Goal: Complete application form

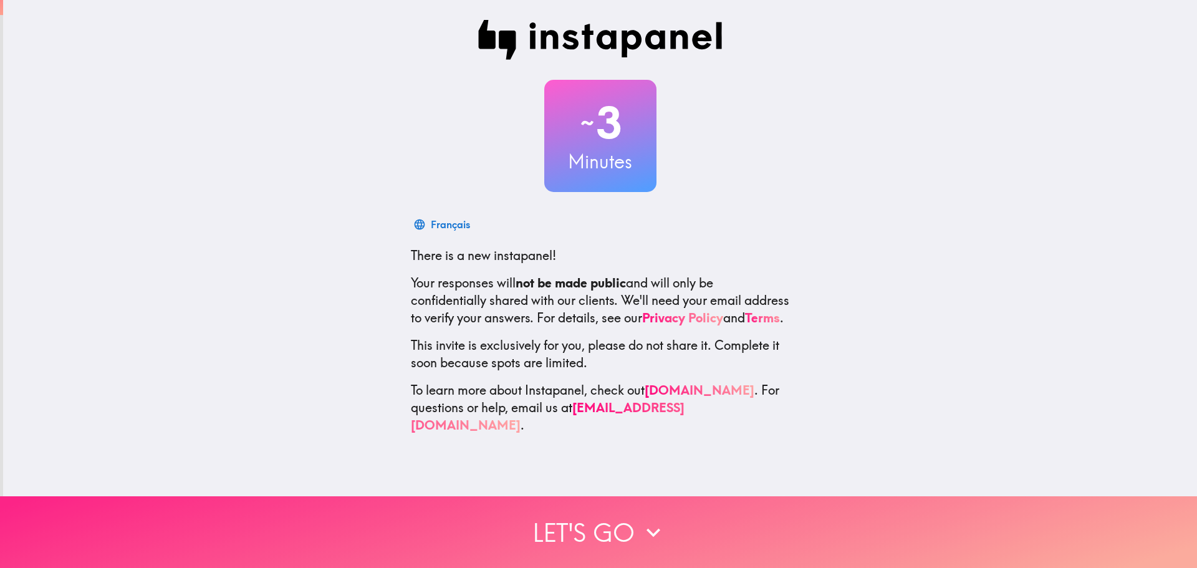
click at [663, 527] on button "Let's go" at bounding box center [598, 532] width 1197 height 72
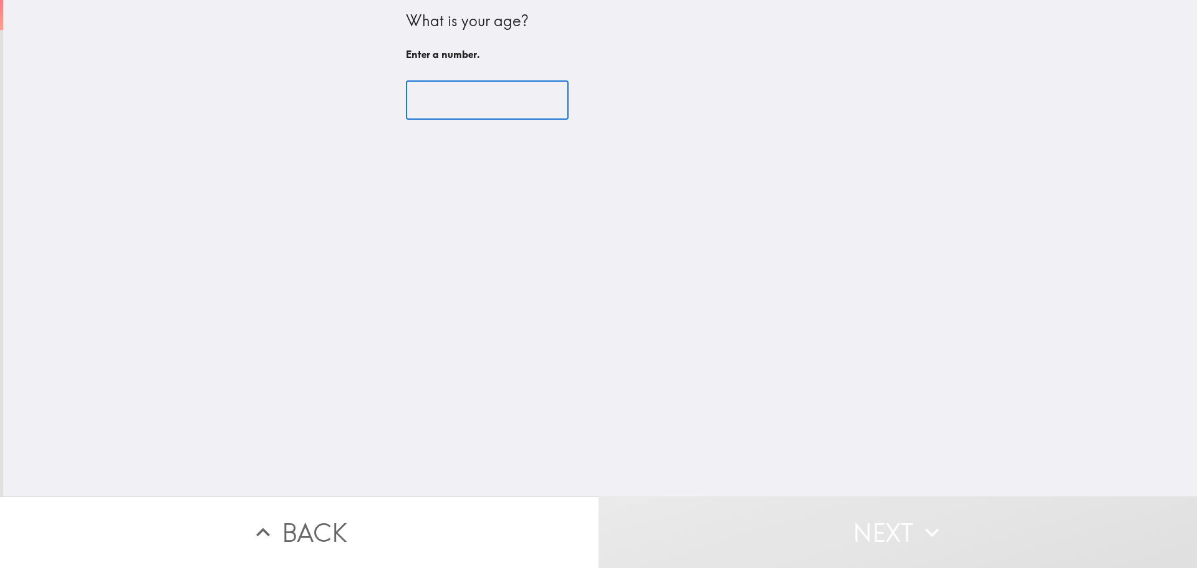
click at [466, 107] on input "number" at bounding box center [487, 100] width 163 height 39
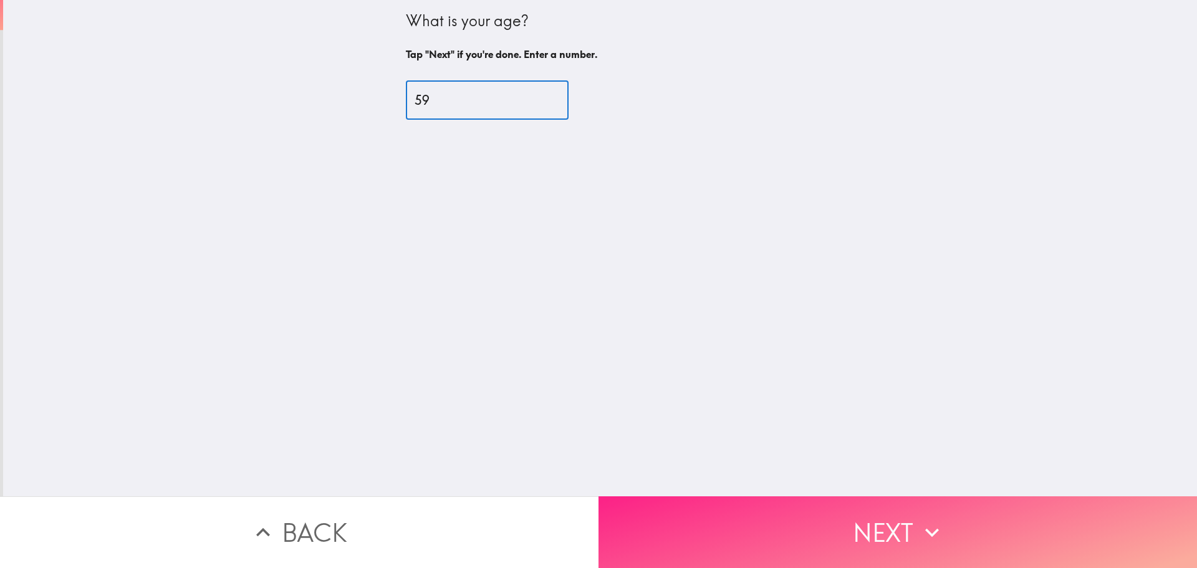
type input "59"
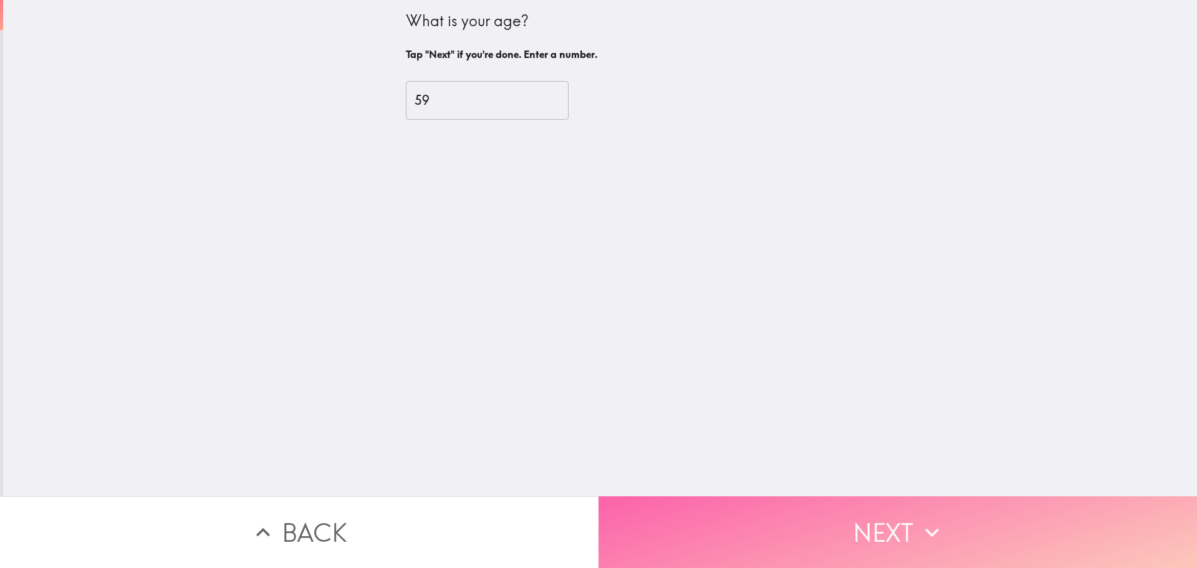
click at [807, 529] on button "Next" at bounding box center [897, 532] width 598 height 72
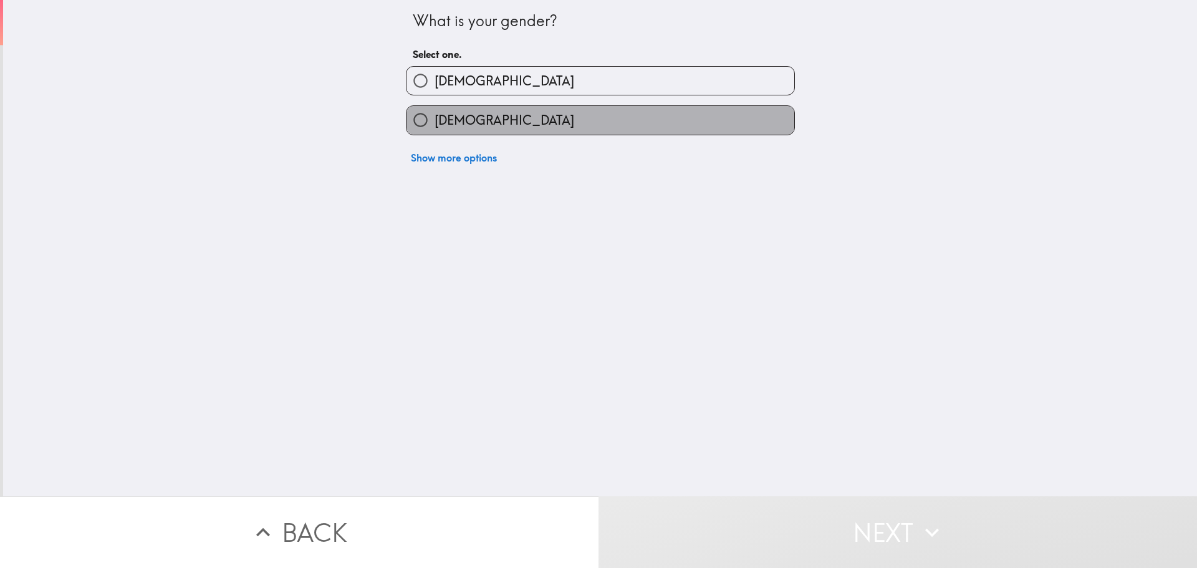
click at [573, 108] on label "[DEMOGRAPHIC_DATA]" at bounding box center [600, 120] width 388 height 28
click at [434, 108] on input "[DEMOGRAPHIC_DATA]" at bounding box center [420, 120] width 28 height 28
radio input "true"
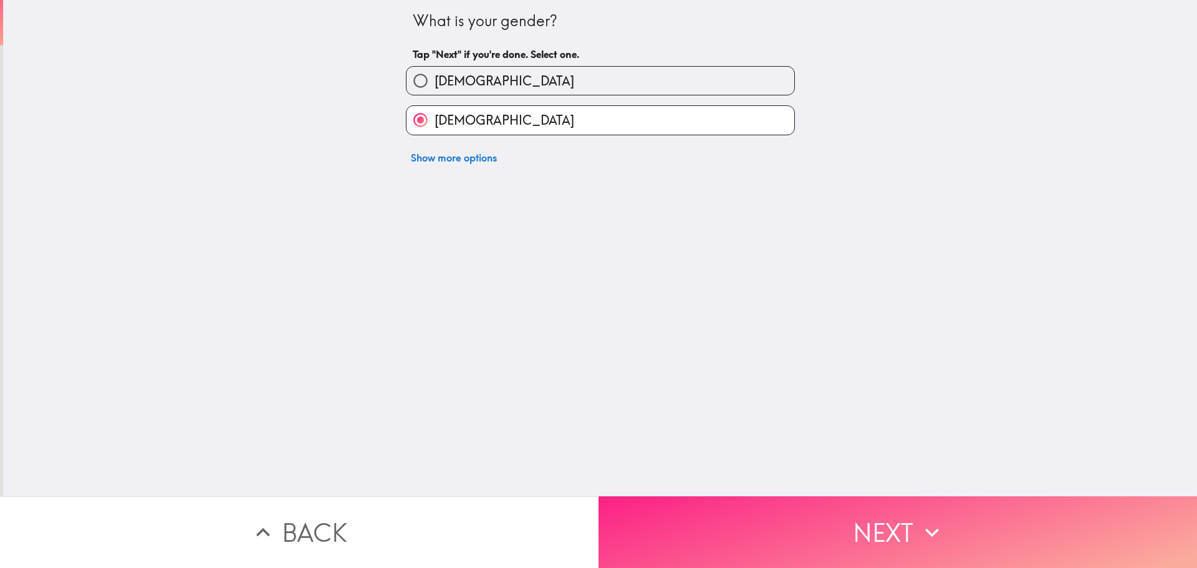
click at [717, 513] on button "Next" at bounding box center [897, 532] width 598 height 72
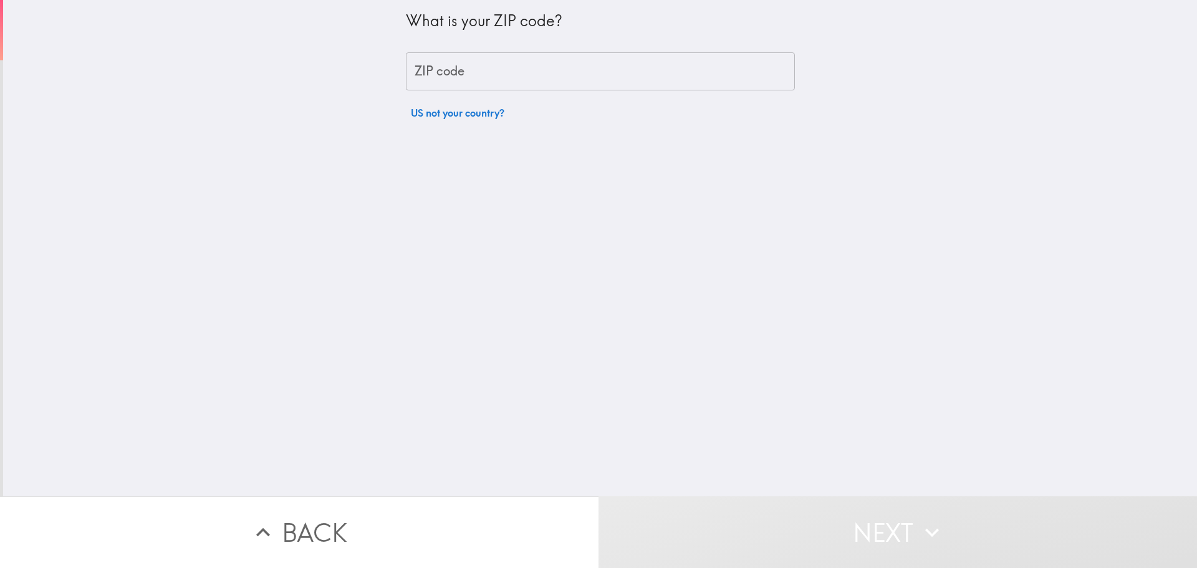
click at [584, 80] on input "ZIP code" at bounding box center [600, 71] width 389 height 39
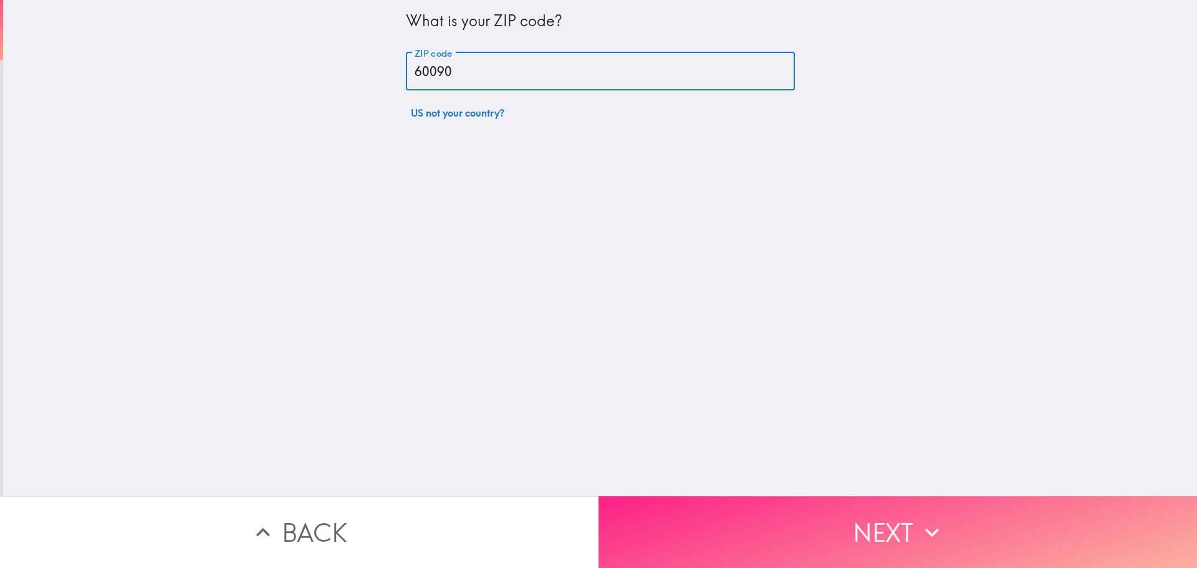
type input "60090"
click at [815, 517] on button "Next" at bounding box center [897, 532] width 598 height 72
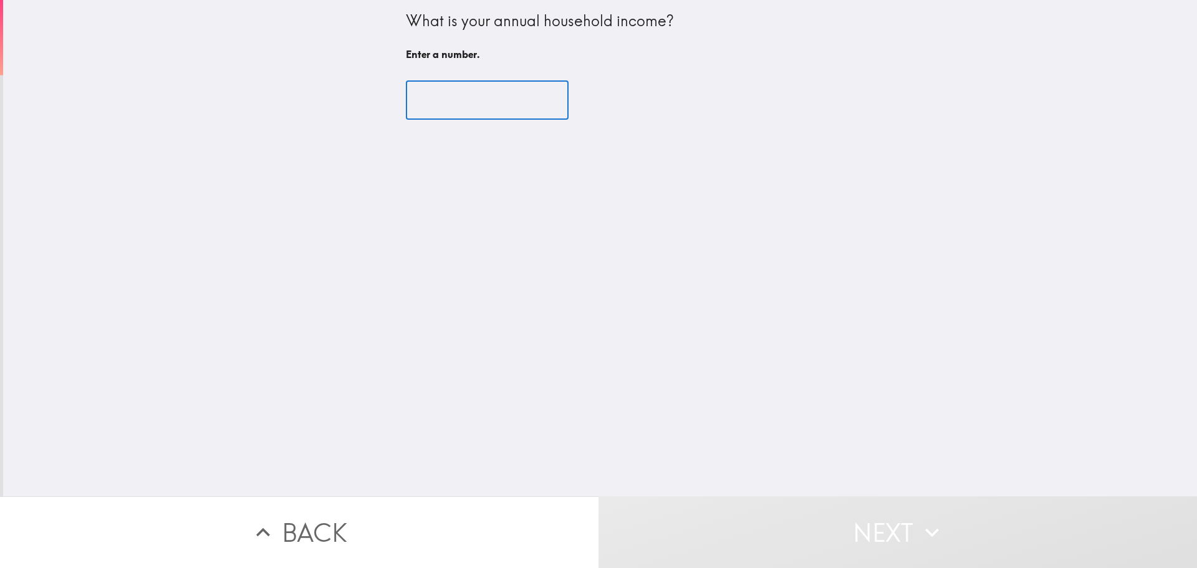
click at [466, 95] on input "number" at bounding box center [487, 100] width 163 height 39
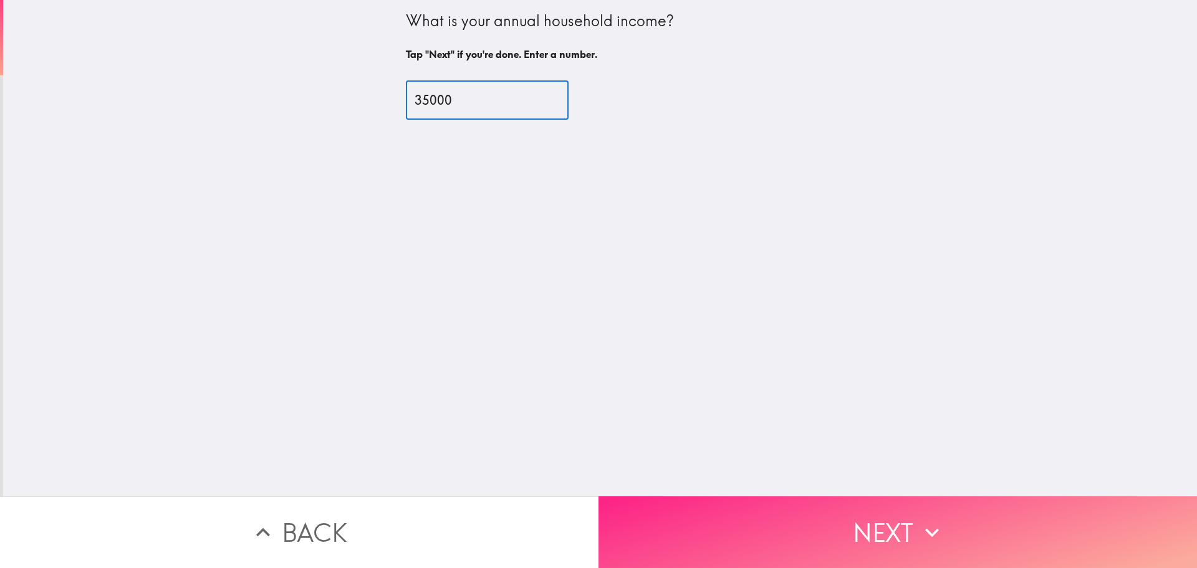
type input "35000"
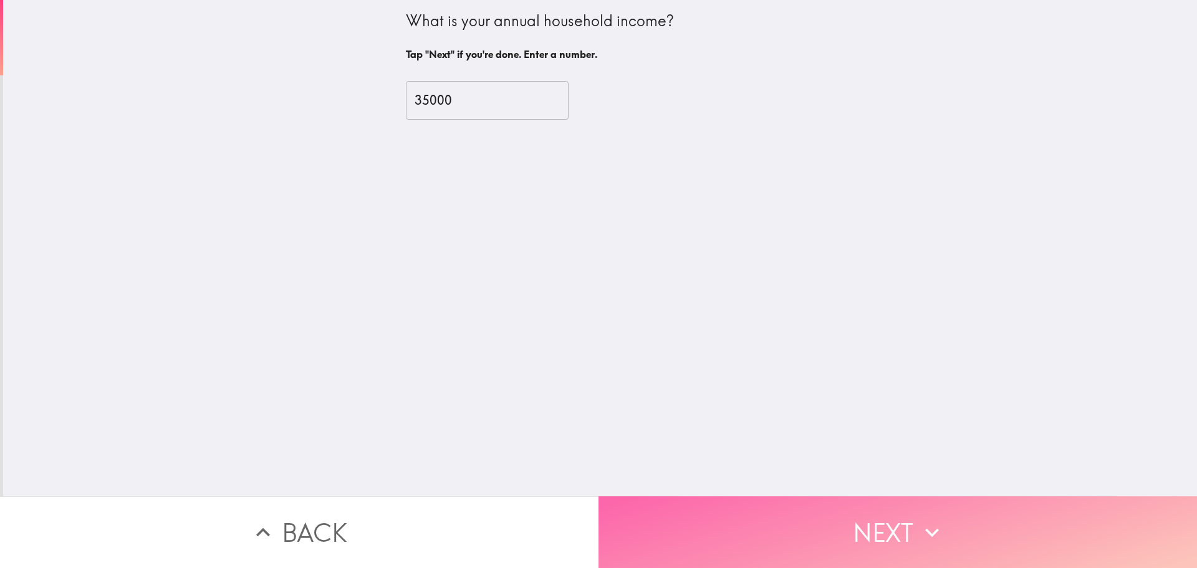
click at [795, 511] on button "Next" at bounding box center [897, 532] width 598 height 72
